Goal: Information Seeking & Learning: Compare options

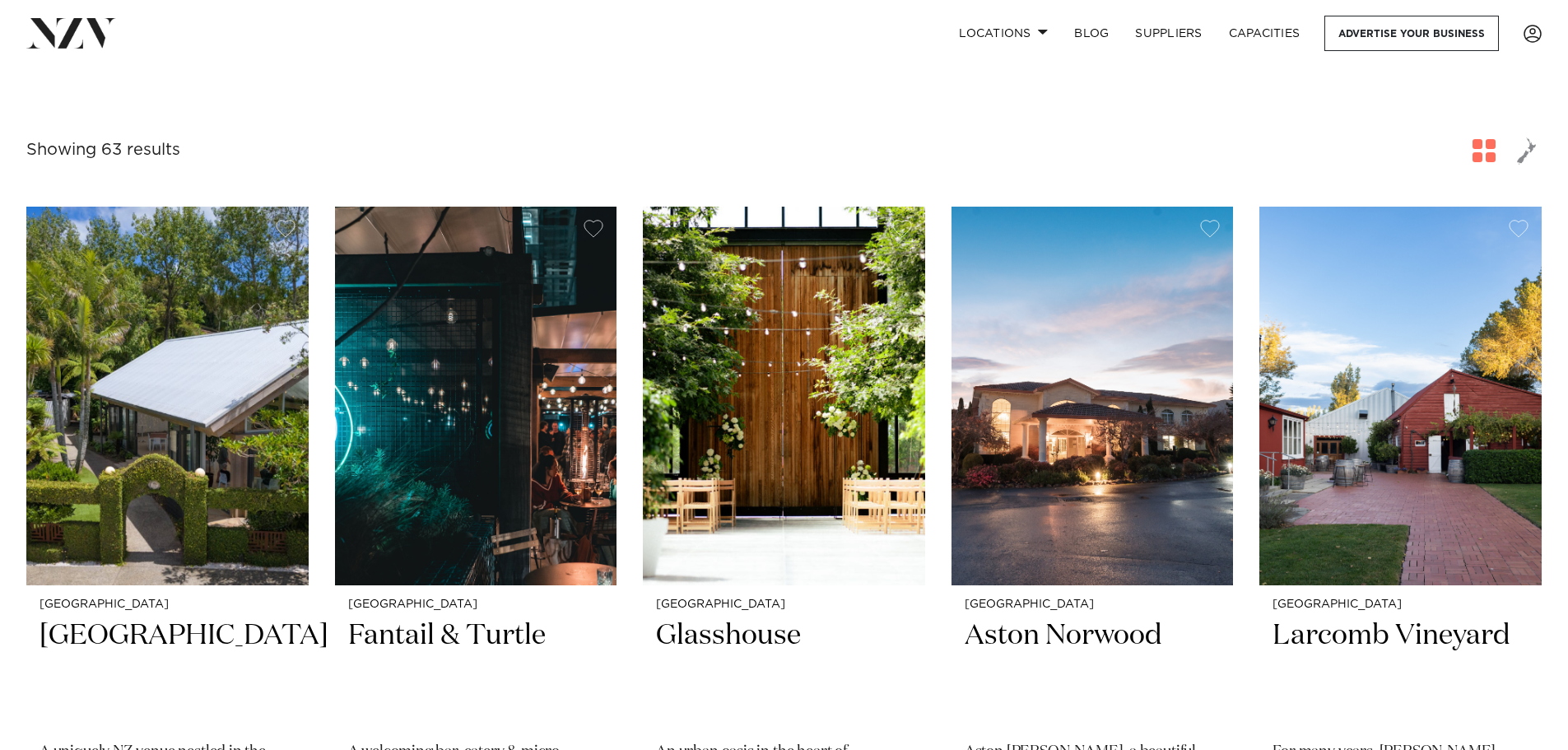
scroll to position [330, 0]
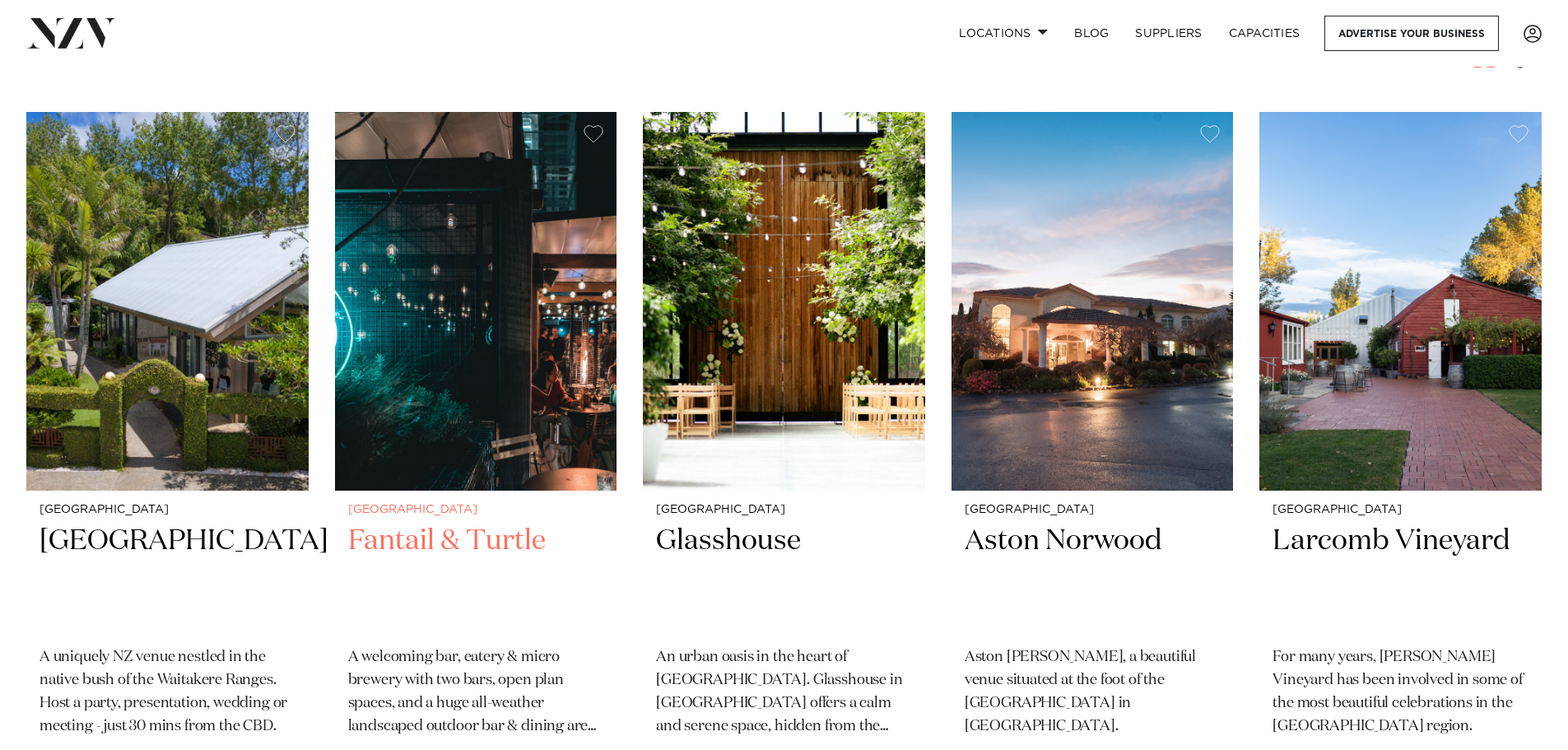
click at [488, 428] on img at bounding box center [476, 301] width 283 height 379
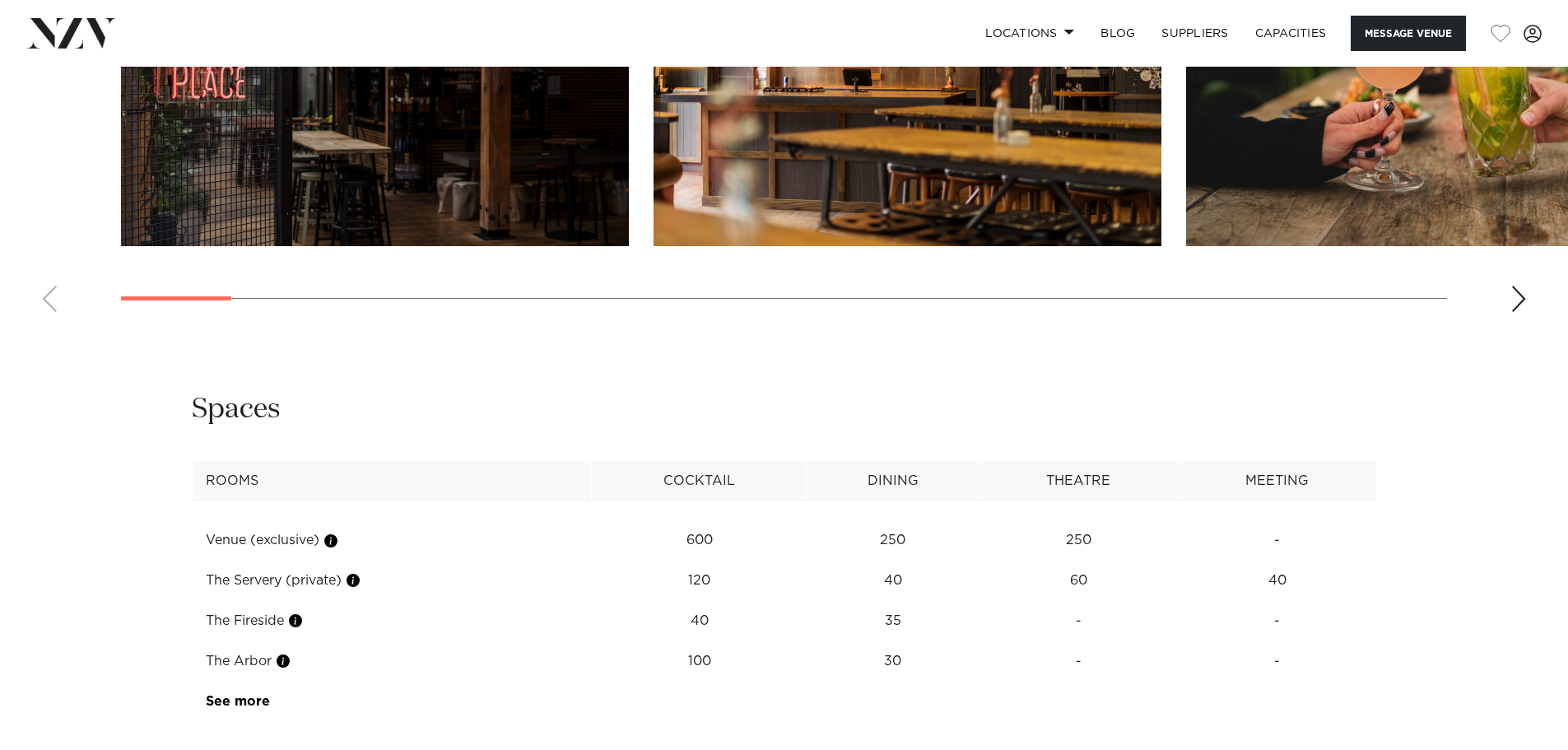
scroll to position [2141, 0]
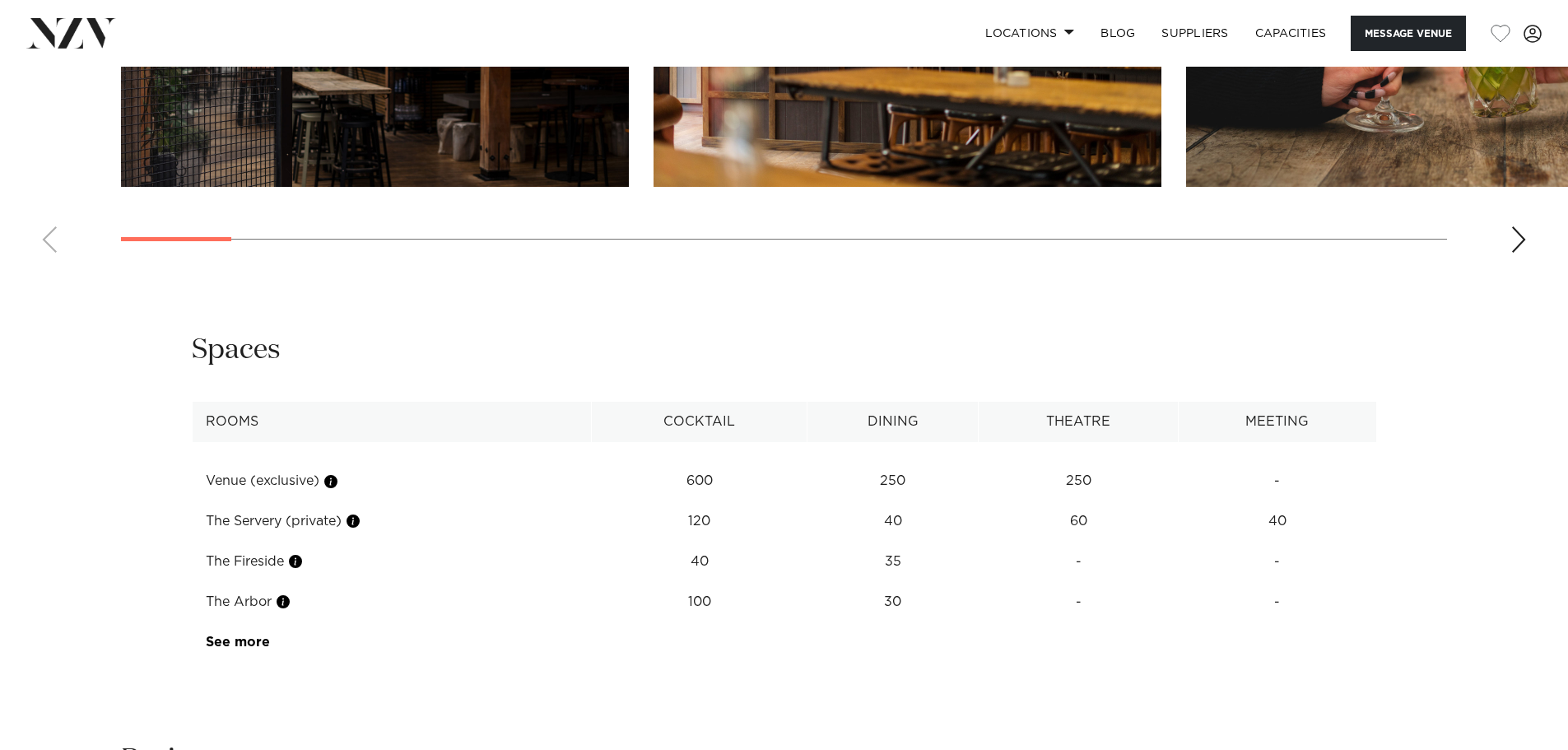
click at [243, 562] on td "The Fireside" at bounding box center [391, 562] width 399 height 40
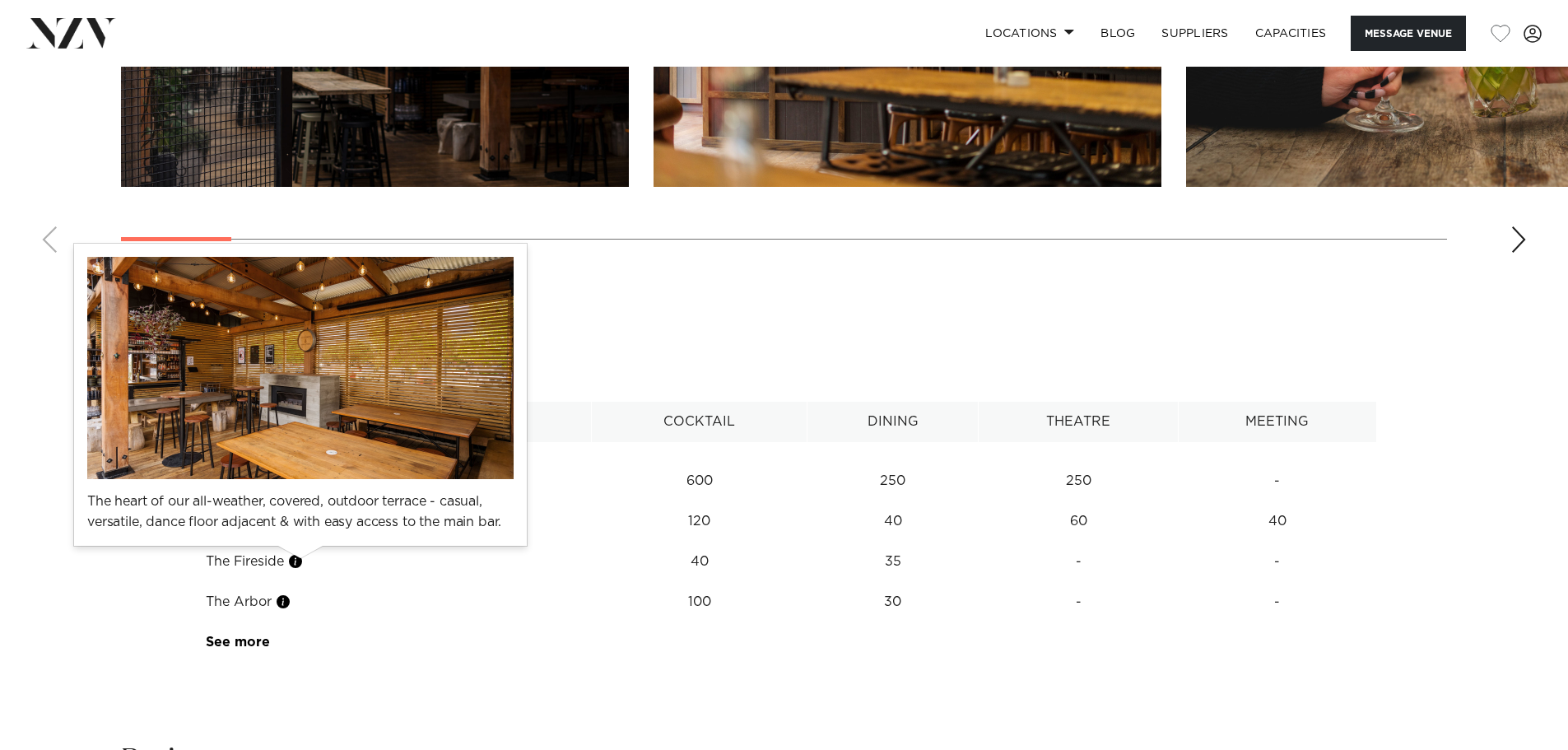
click at [296, 561] on button "button" at bounding box center [295, 562] width 17 height 17
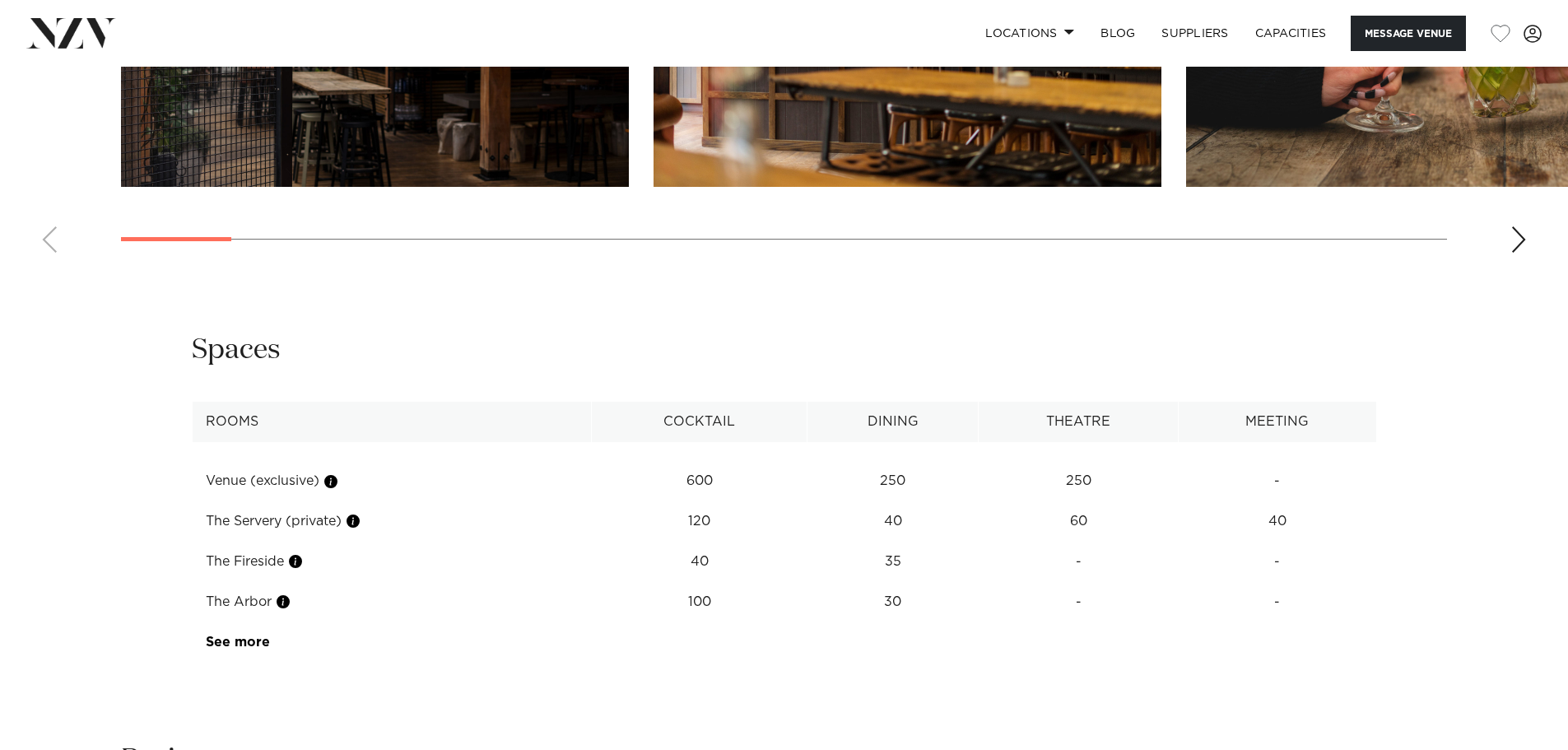
click at [712, 566] on td "40" at bounding box center [698, 562] width 216 height 40
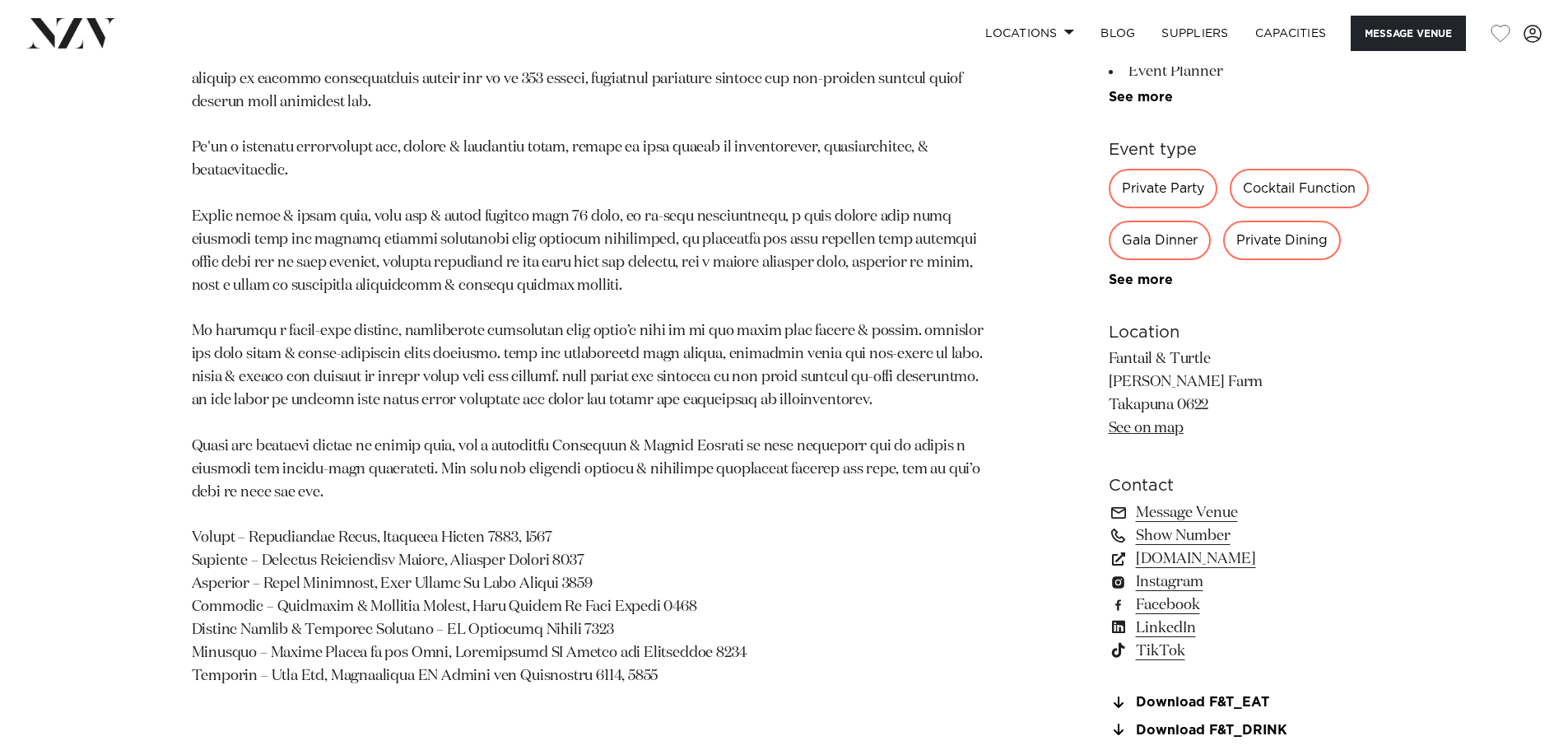
scroll to position [741, 0]
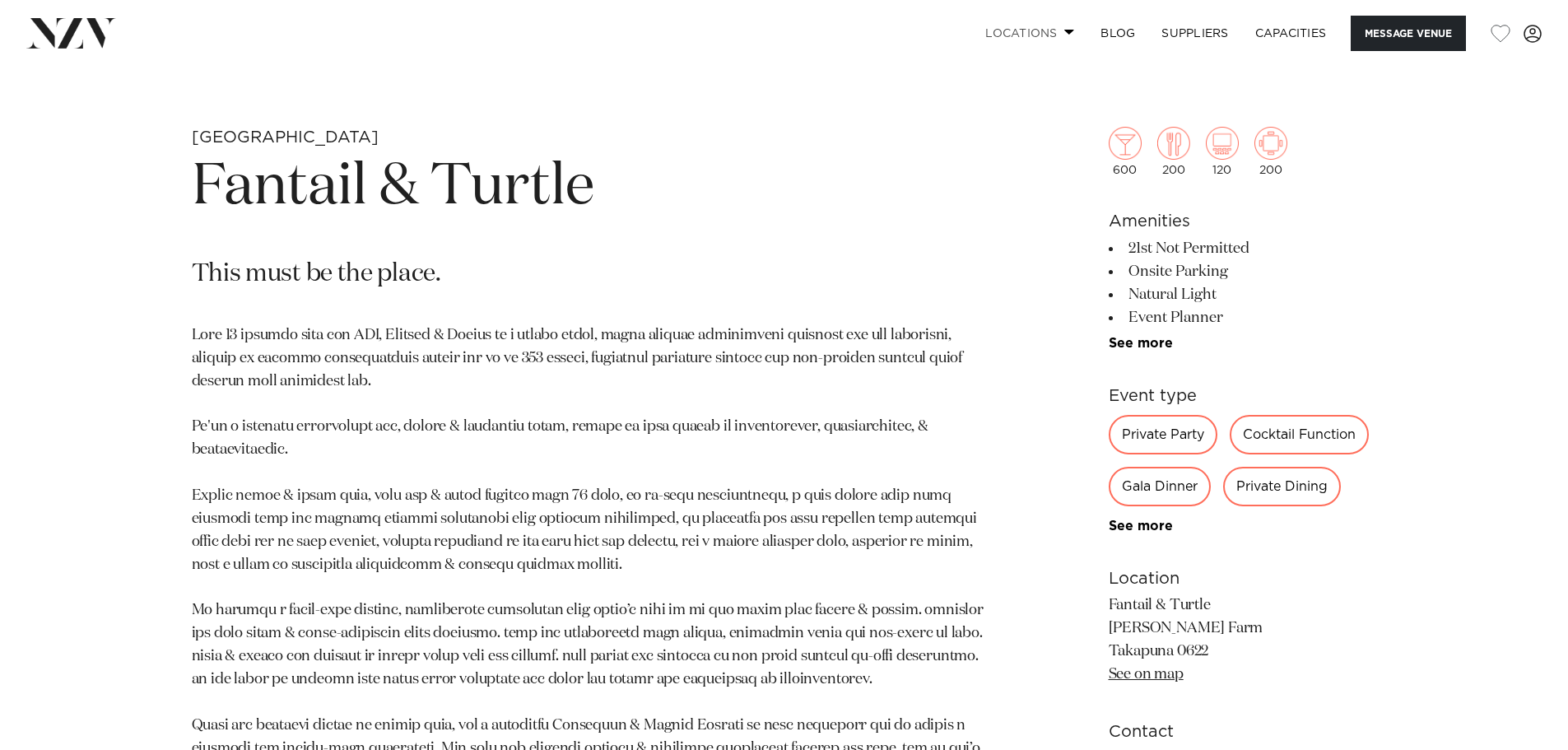
click at [1059, 28] on link "Locations" at bounding box center [1030, 34] width 115 height 36
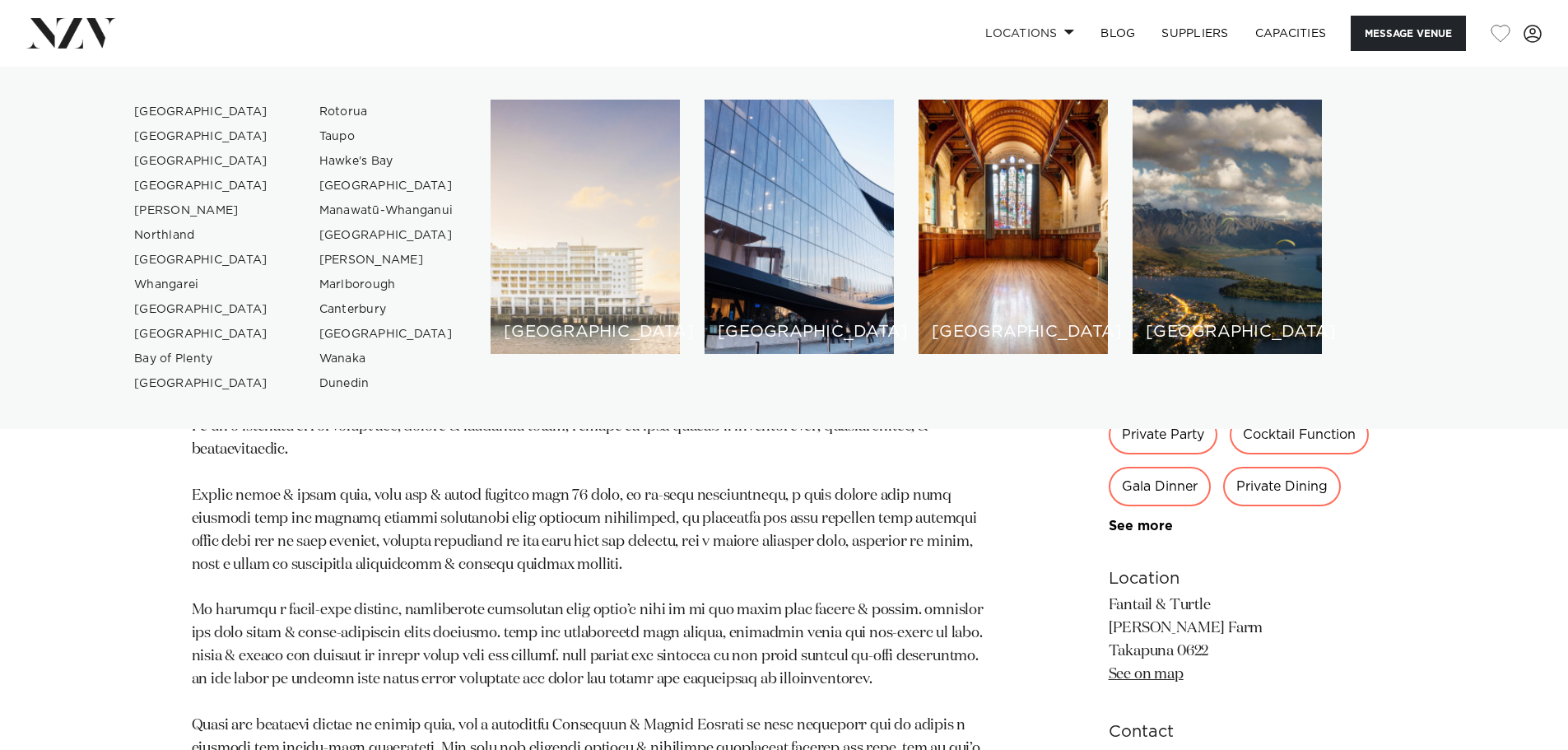
click at [589, 235] on div "[GEOGRAPHIC_DATA]" at bounding box center [585, 227] width 189 height 254
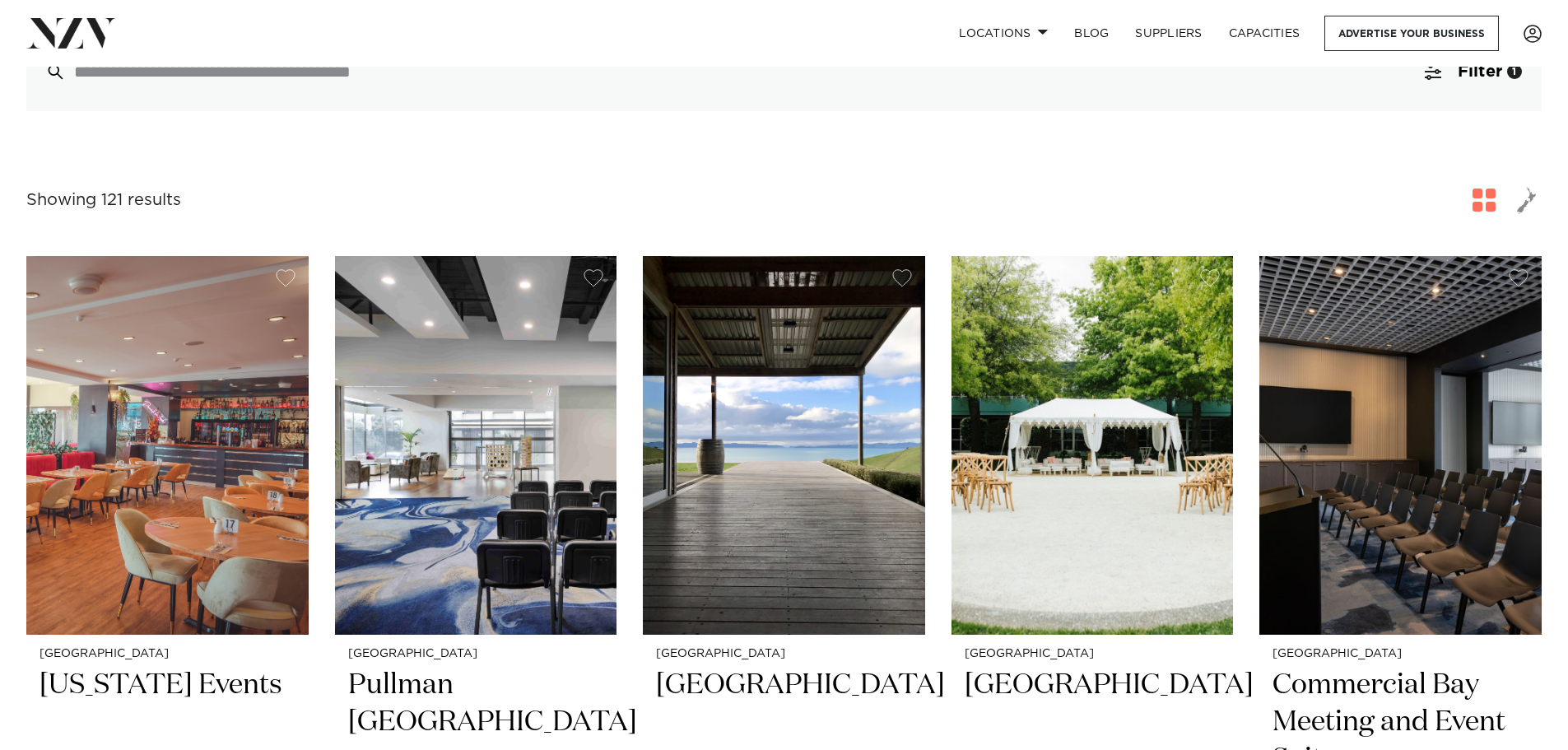
scroll to position [494, 0]
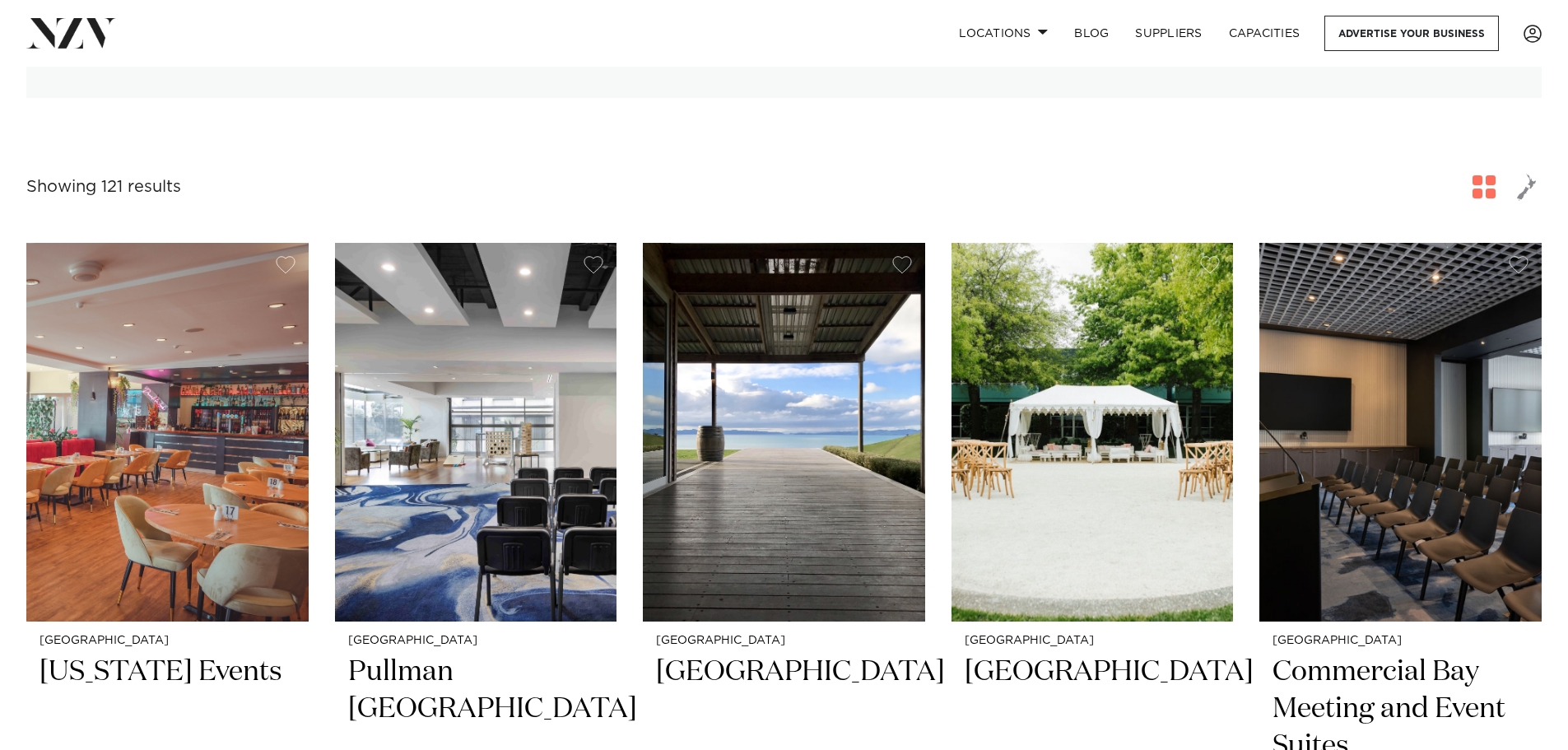
click at [779, 365] on img at bounding box center [784, 432] width 283 height 379
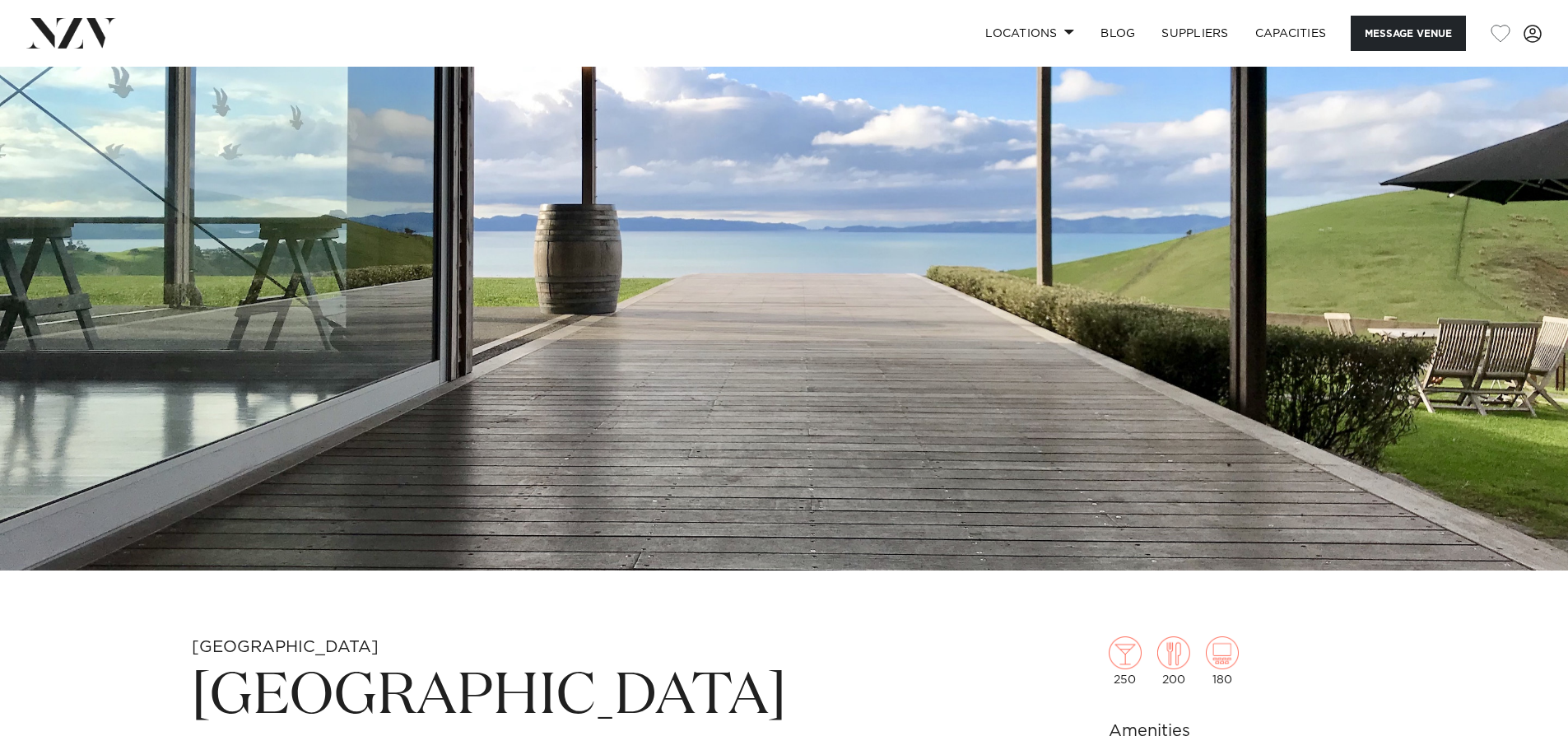
scroll to position [330, 0]
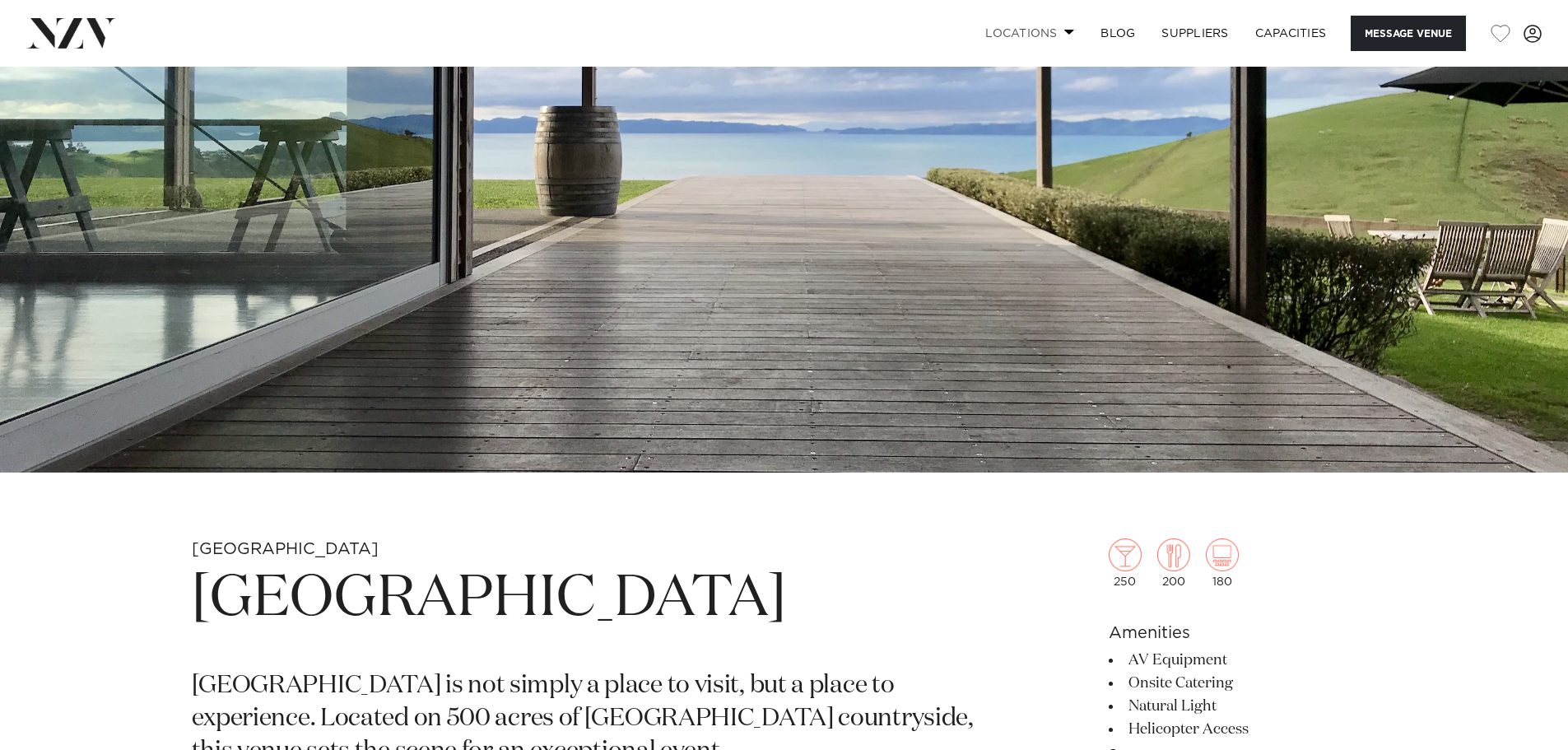
click at [1069, 32] on span at bounding box center [1070, 31] width 11 height 5
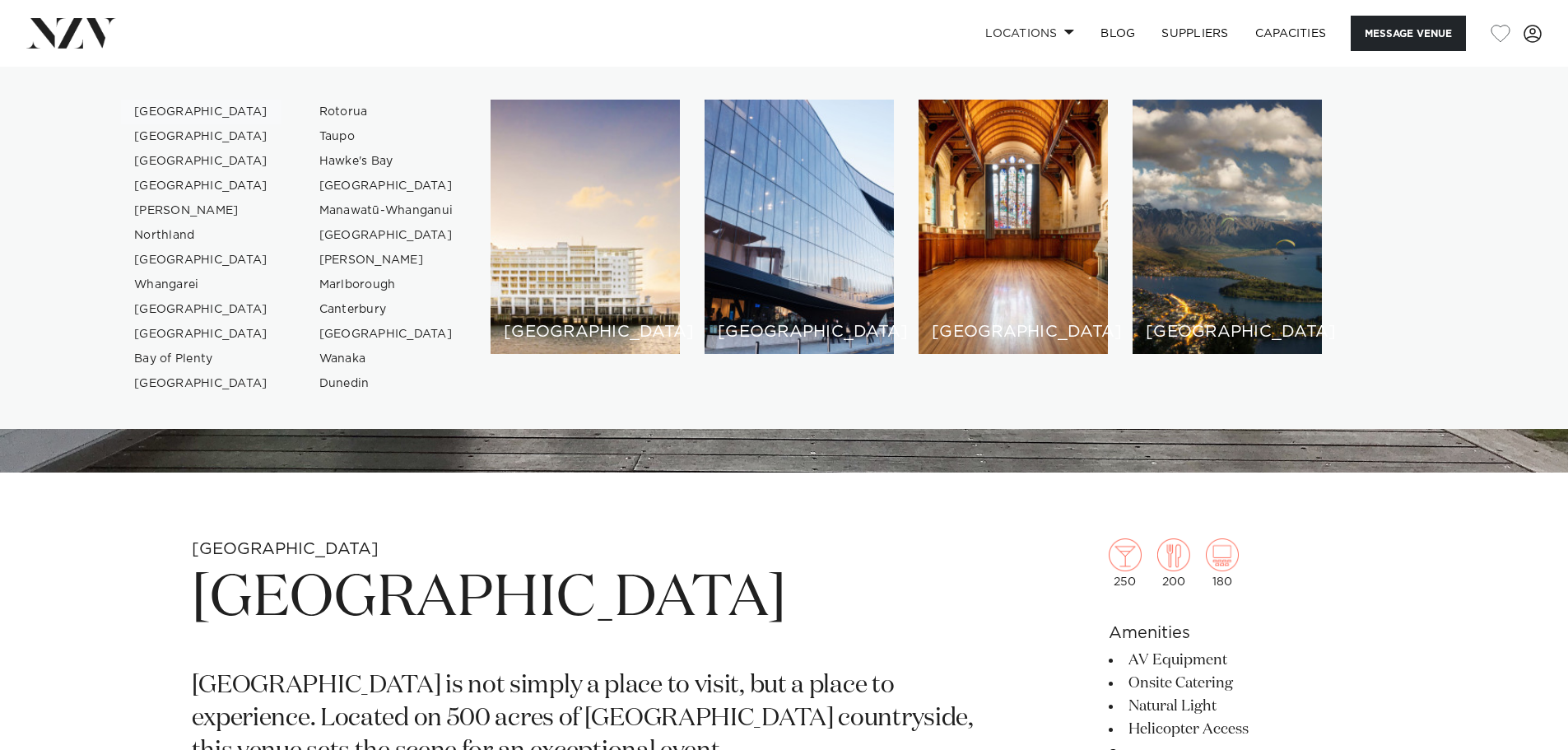
click at [176, 113] on link "[GEOGRAPHIC_DATA]" at bounding box center [201, 112] width 161 height 25
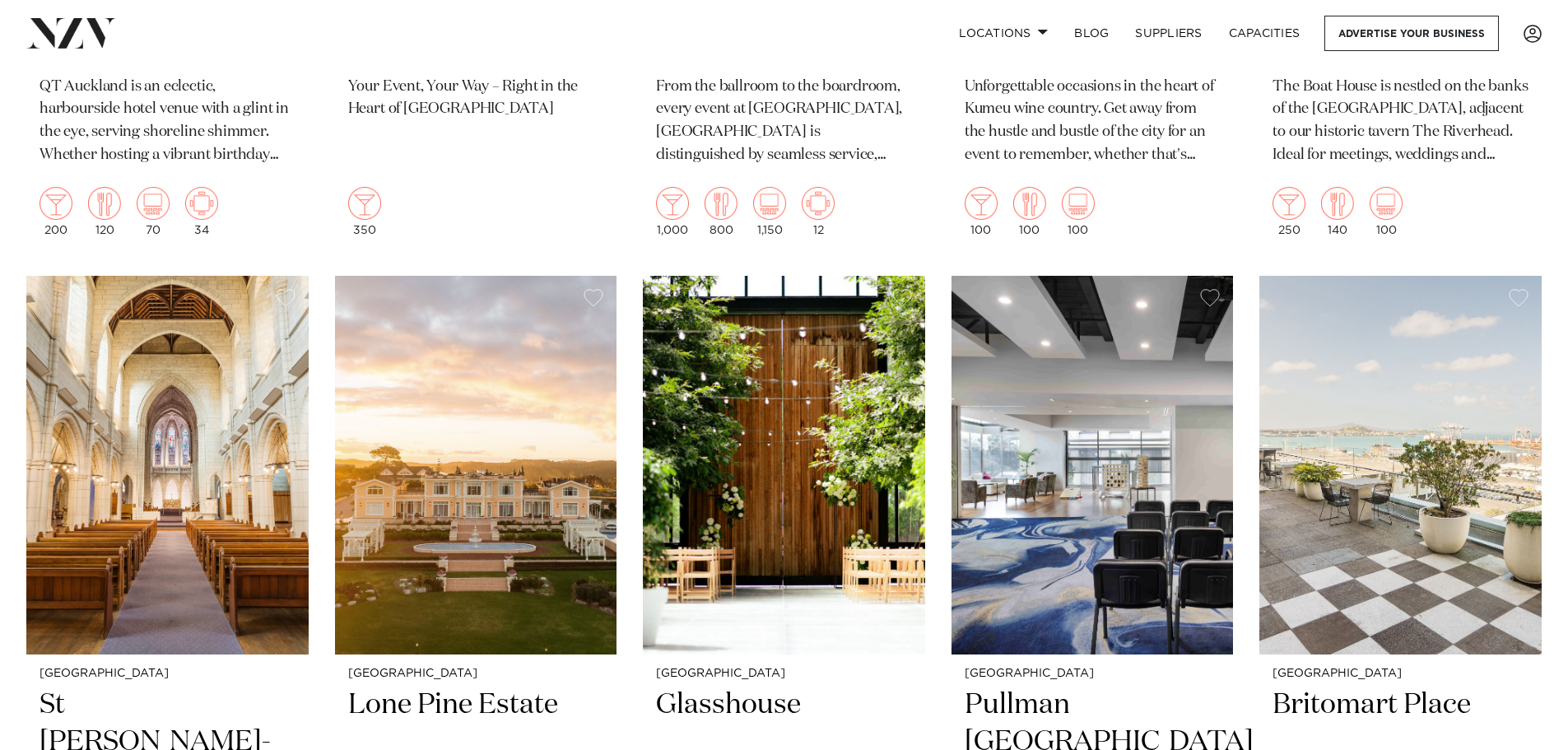
scroll to position [1400, 0]
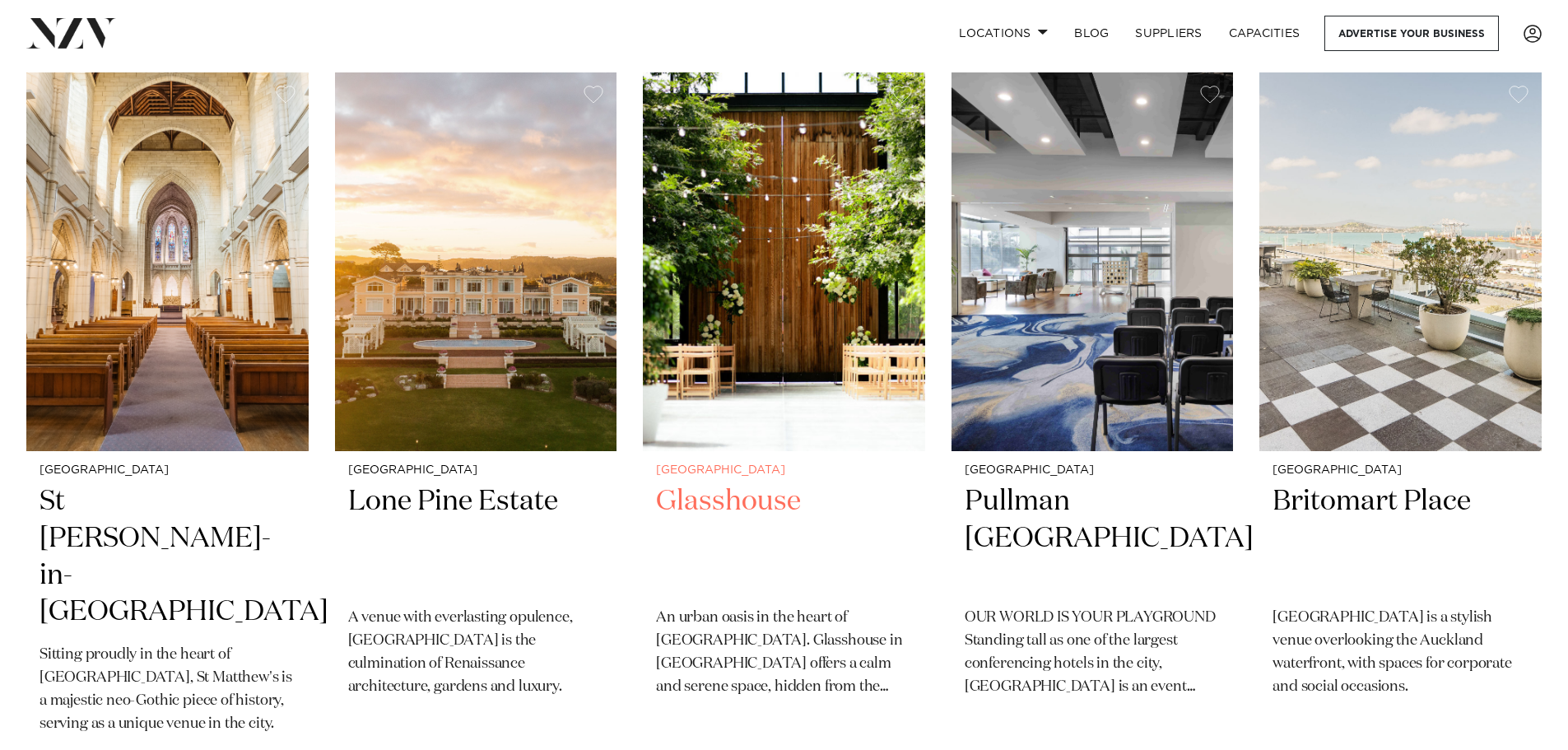
click at [793, 246] on img at bounding box center [784, 262] width 283 height 379
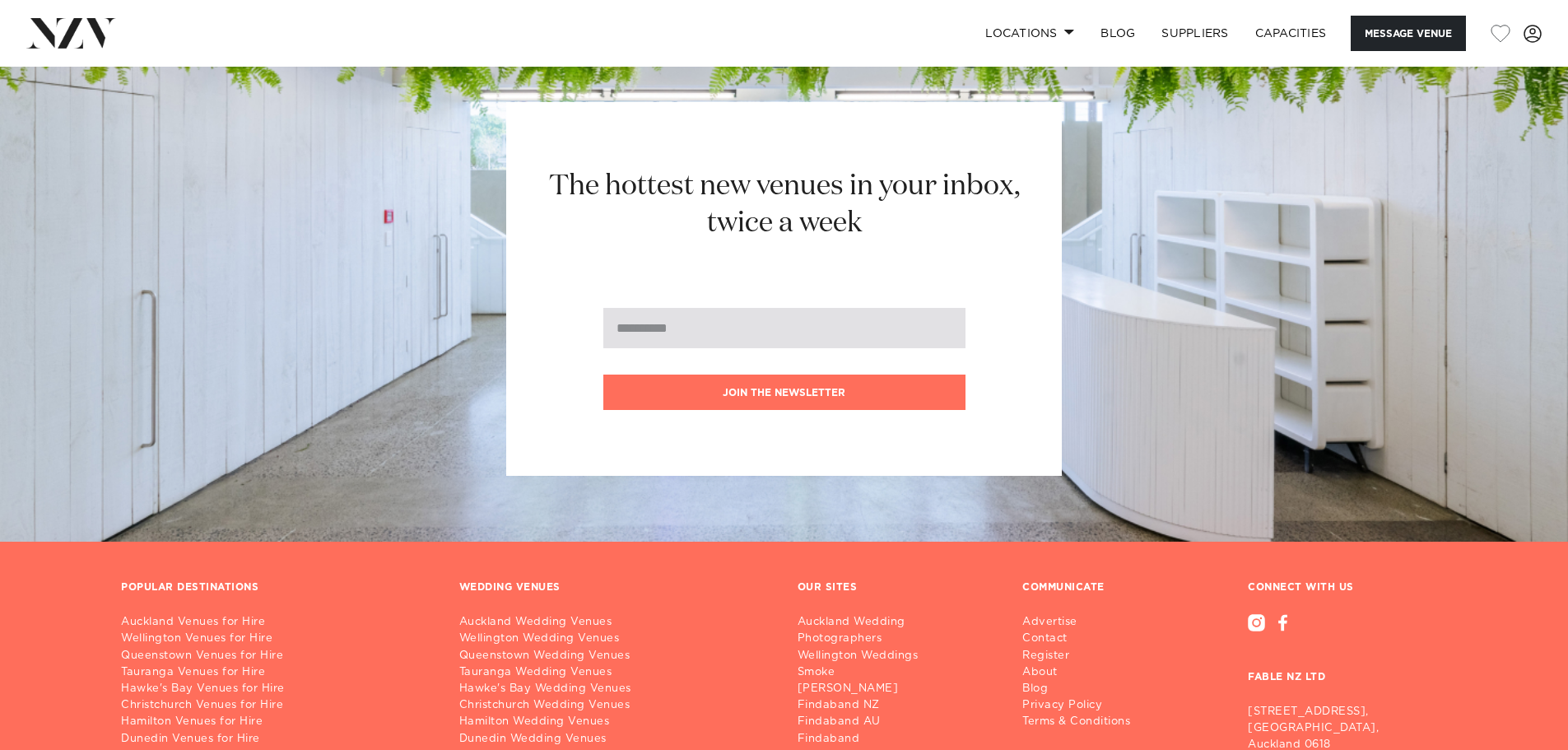
scroll to position [4572, 0]
